Goal: Check status

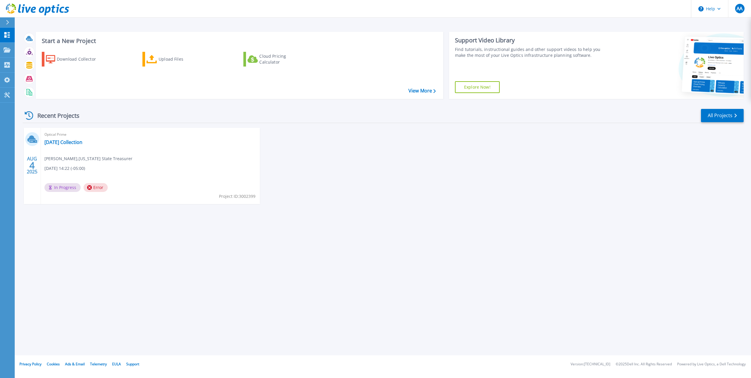
click at [95, 188] on span "Error" at bounding box center [96, 187] width 24 height 9
click at [58, 187] on span "In Progress" at bounding box center [62, 187] width 36 height 9
click at [63, 141] on link "[DATE] Collection" at bounding box center [63, 142] width 38 height 6
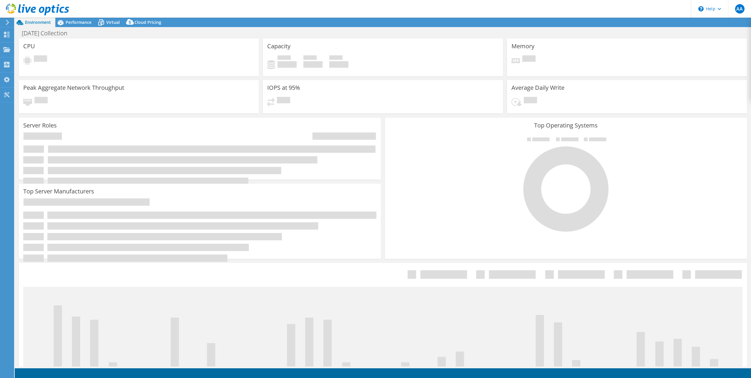
select select "USD"
click at [29, 34] on div "Dashboard" at bounding box center [28, 34] width 28 height 15
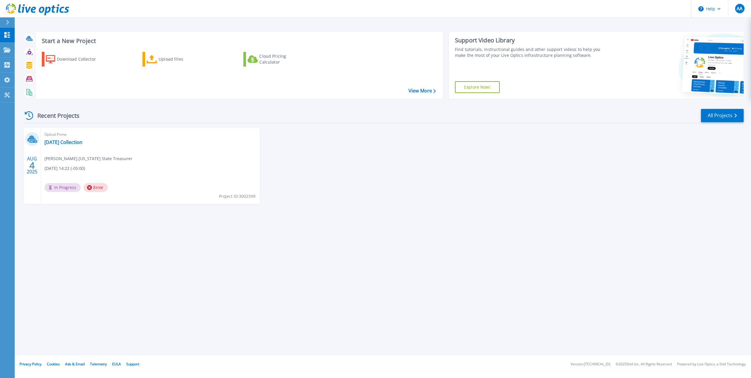
click at [98, 188] on span "Error" at bounding box center [96, 187] width 24 height 9
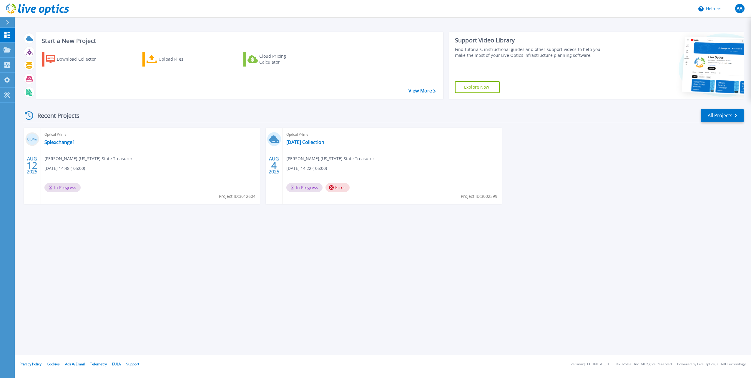
click at [81, 187] on span "In Progress" at bounding box center [62, 187] width 36 height 9
